Goal: Task Accomplishment & Management: Use online tool/utility

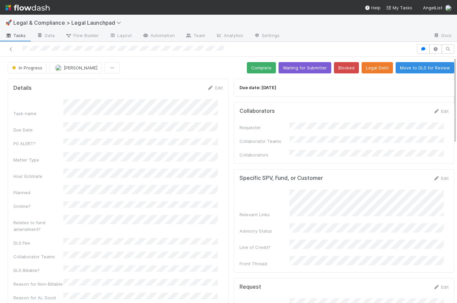
click at [305, 49] on div at bounding box center [208, 48] width 411 height 9
click at [301, 68] on button "Waiting for Submitter" at bounding box center [305, 67] width 53 height 11
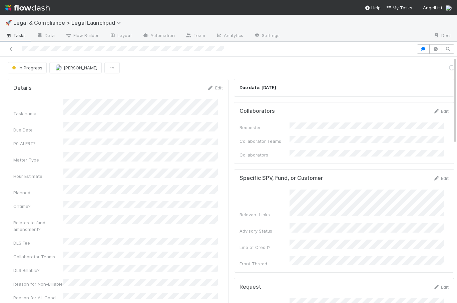
click at [41, 9] on img at bounding box center [27, 7] width 44 height 11
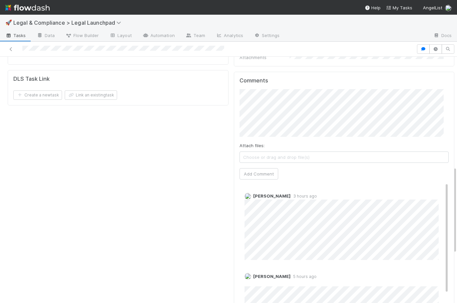
scroll to position [309, 0]
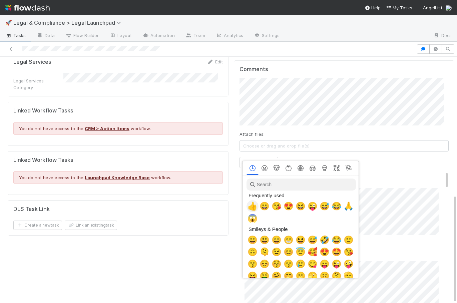
scroll to position [0, 2]
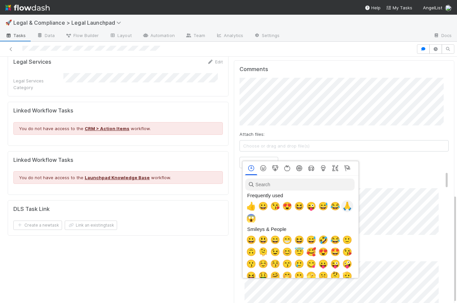
click at [345, 208] on span "🙏" at bounding box center [347, 205] width 10 height 9
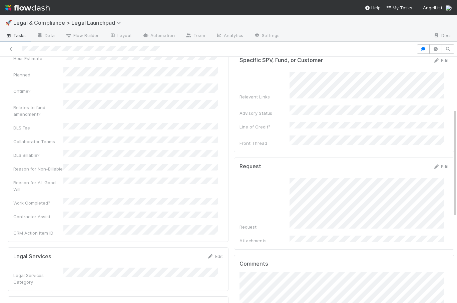
scroll to position [0, 0]
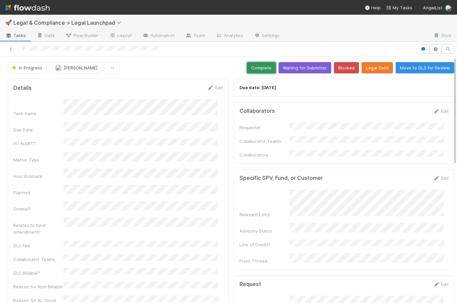
click at [259, 66] on button "Complete" at bounding box center [261, 67] width 29 height 11
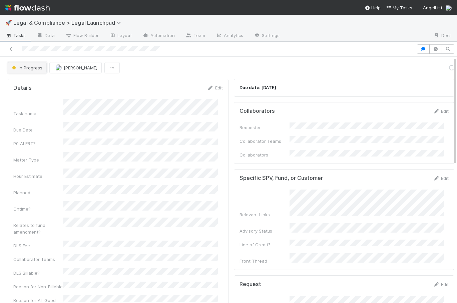
click at [30, 65] on span "In Progress" at bounding box center [27, 67] width 32 height 5
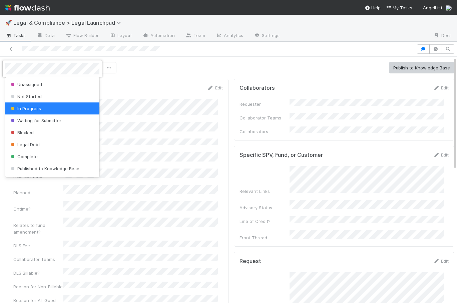
click at [138, 66] on div at bounding box center [228, 151] width 457 height 303
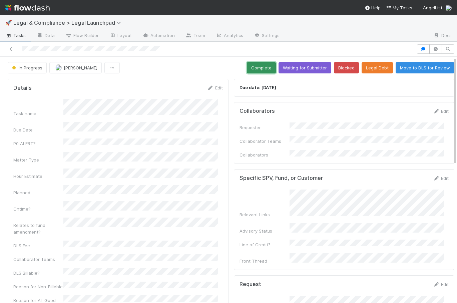
click at [258, 66] on button "Complete" at bounding box center [261, 67] width 29 height 11
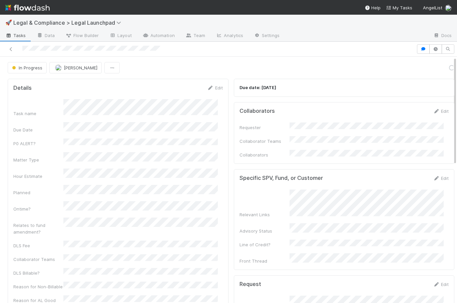
drag, startPoint x: 202, startPoint y: 63, endPoint x: 192, endPoint y: 63, distance: 9.7
click at [202, 63] on div "In Progress Robin Sosnow Loading..." at bounding box center [231, 67] width 447 height 11
click at [25, 6] on img at bounding box center [27, 7] width 44 height 11
